Goal: Task Accomplishment & Management: Manage account settings

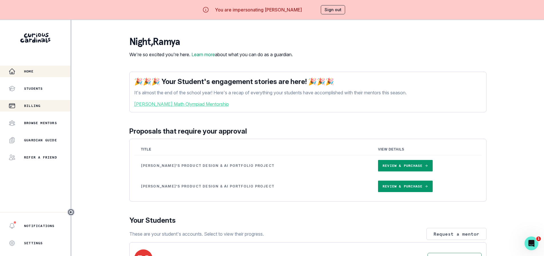
click at [34, 105] on p "Billing" at bounding box center [32, 105] width 16 height 5
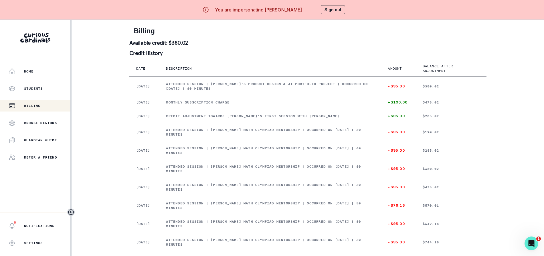
click at [342, 12] on button "Sign out" at bounding box center [333, 9] width 24 height 9
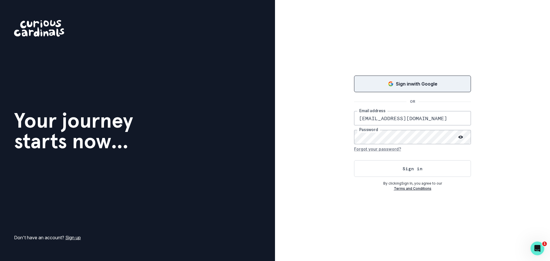
click at [418, 78] on button "Sign in with Google" at bounding box center [412, 84] width 117 height 17
